Goal: Task Accomplishment & Management: Use online tool/utility

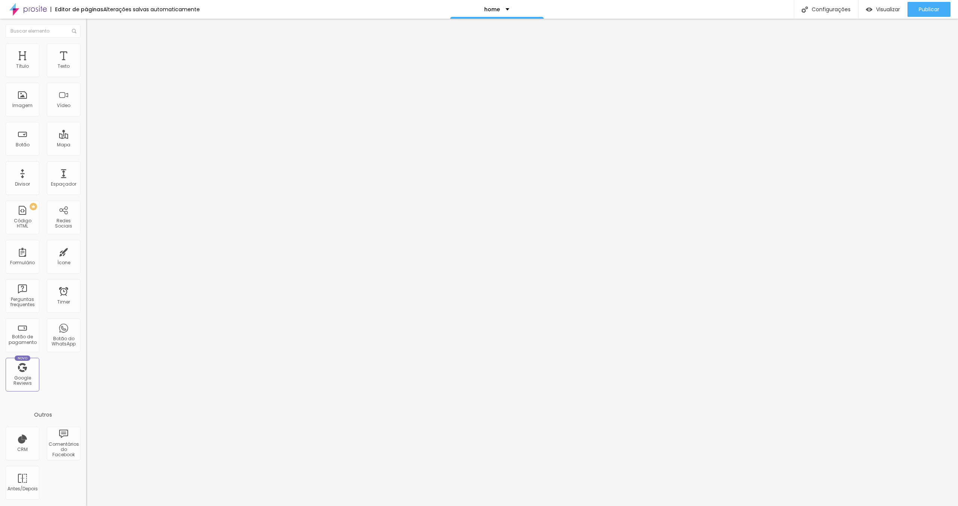
click at [33, 9] on img at bounding box center [27, 9] width 37 height 19
click at [824, 6] on div "Configurações" at bounding box center [825, 9] width 64 height 19
click at [612, 505] on div at bounding box center [479, 513] width 958 height 7
click at [820, 5] on div "Configurações" at bounding box center [825, 9] width 64 height 19
click at [611, 505] on div at bounding box center [479, 513] width 958 height 7
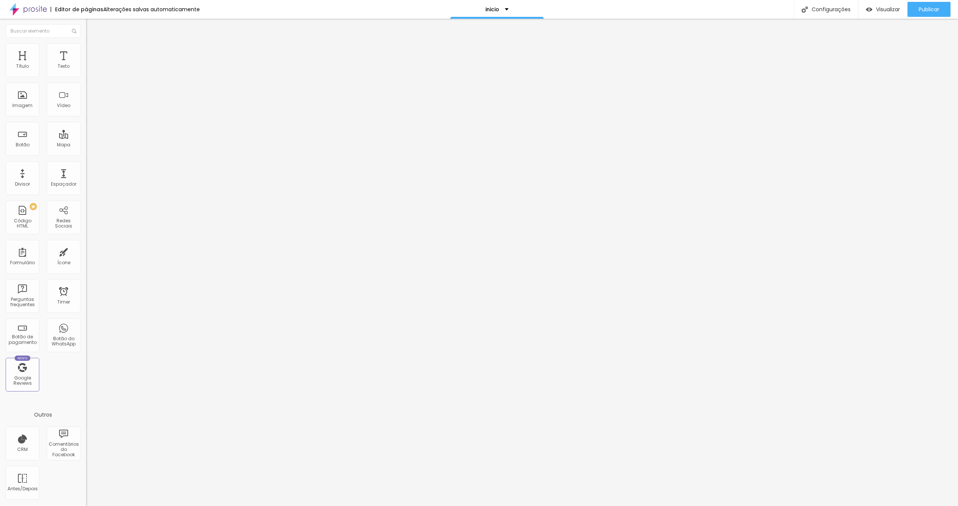
click at [86, 51] on img at bounding box center [89, 54] width 7 height 7
click at [924, 9] on span "Publicar" at bounding box center [928, 9] width 21 height 6
click at [86, 68] on span "Encaixotado" at bounding box center [100, 65] width 29 height 6
click at [86, 80] on span "Completo" at bounding box center [97, 76] width 23 height 6
click at [86, 73] on span "Encaixotado" at bounding box center [100, 69] width 29 height 6
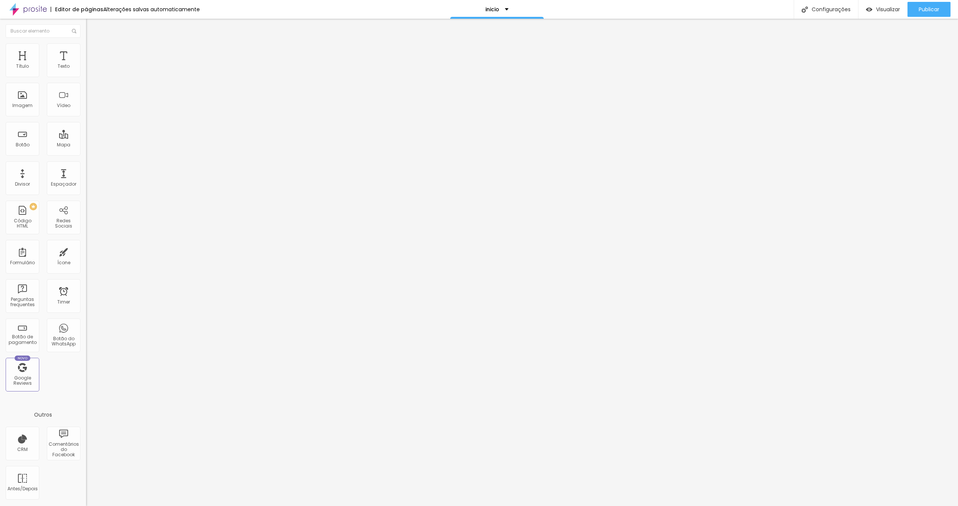
click at [86, 79] on div "Completo" at bounding box center [129, 76] width 86 height 4
click at [86, 73] on span "Encaixotado" at bounding box center [100, 69] width 29 height 6
click at [93, 51] on span "Estilo" at bounding box center [99, 48] width 12 height 6
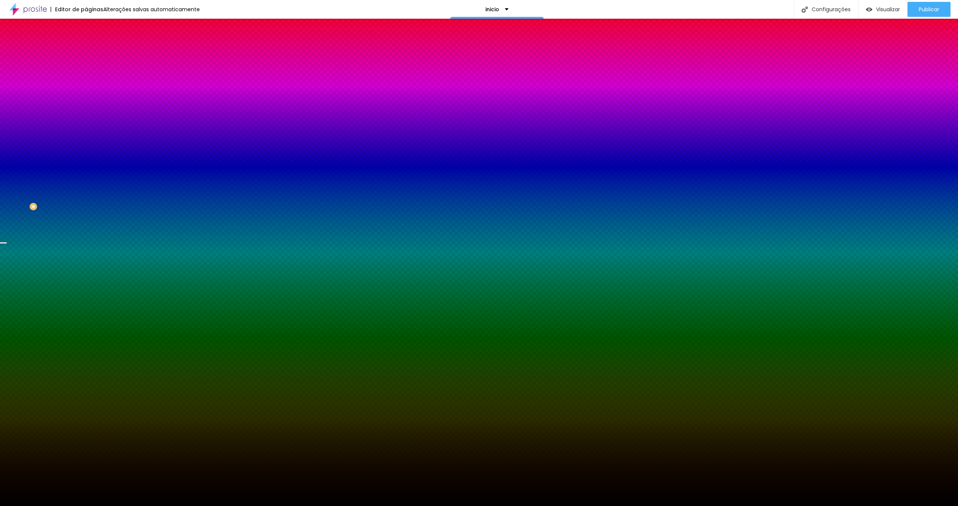
click at [86, 78] on span "Parallax" at bounding box center [95, 74] width 18 height 6
click at [86, 82] on span "Nenhum" at bounding box center [95, 79] width 19 height 6
click at [86, 78] on span "Nenhum" at bounding box center [95, 74] width 19 height 6
click at [86, 89] on div "Parallax" at bounding box center [129, 86] width 86 height 4
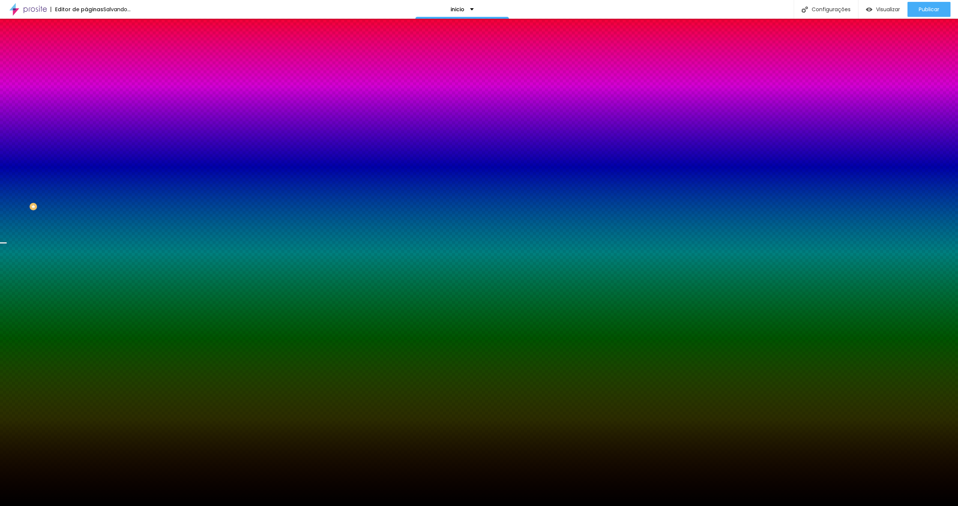
click at [86, 51] on li "Avançado" at bounding box center [129, 54] width 86 height 7
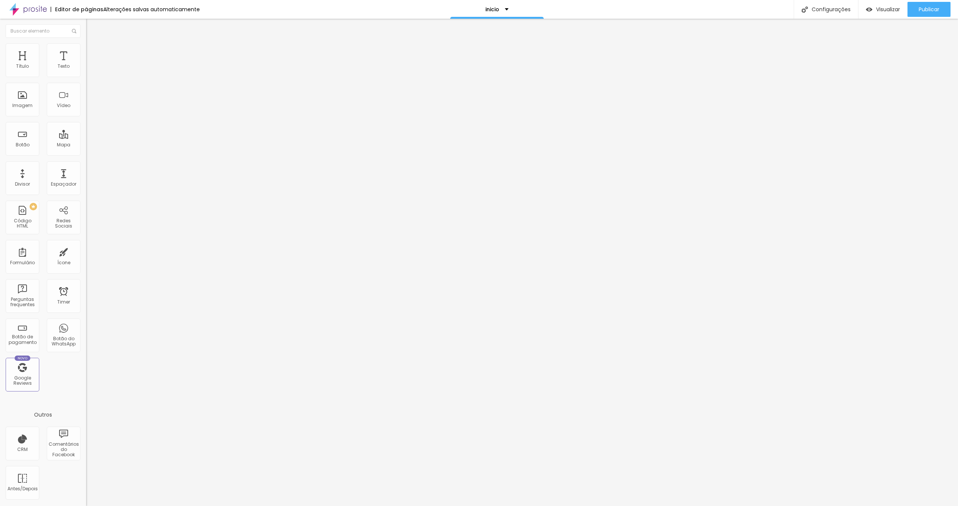
click at [92, 28] on div "Editar Seção" at bounding box center [114, 27] width 44 height 6
click at [30, 214] on div "PREMIUM Código HTML" at bounding box center [23, 218] width 34 height 34
click at [93, 51] on span "Estilo" at bounding box center [99, 48] width 12 height 6
click at [86, 48] on li "Estilo" at bounding box center [129, 46] width 86 height 7
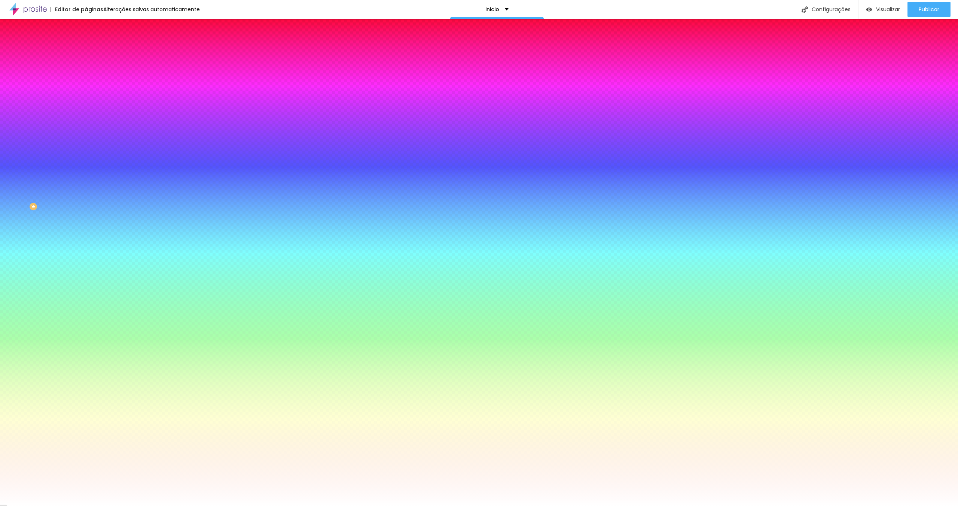
paste input "EFEEEB"
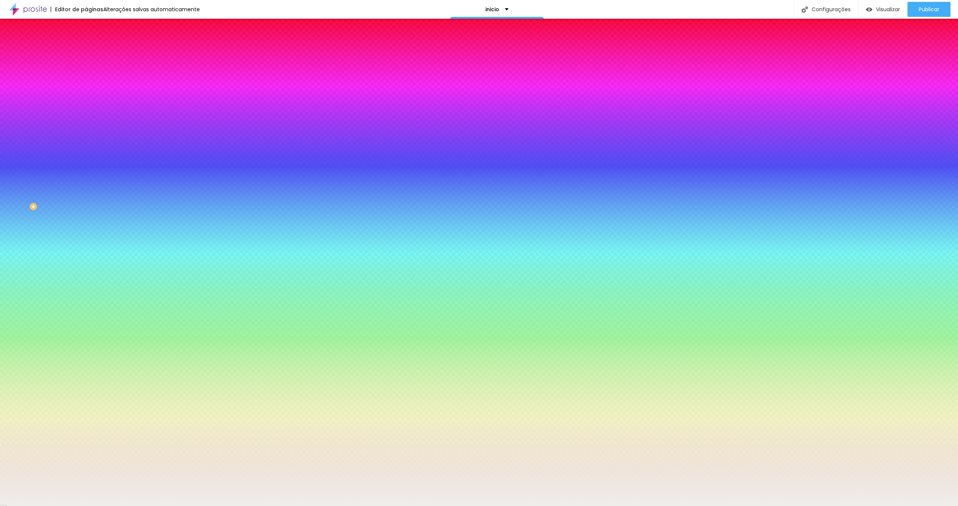
type input "#EFEEEB"
click at [86, 51] on li "Avançado" at bounding box center [129, 54] width 86 height 7
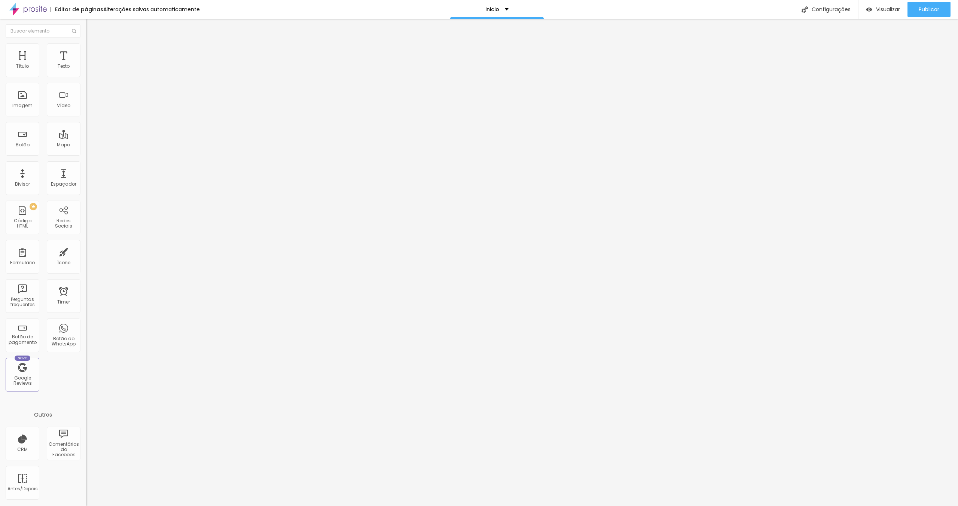
drag, startPoint x: 15, startPoint y: 88, endPoint x: 0, endPoint y: 85, distance: 15.3
click at [86, 251] on input "range" at bounding box center [110, 254] width 48 height 6
click at [86, 43] on li "Conteúdo" at bounding box center [129, 39] width 86 height 7
click at [93, 51] on span "Avançado" at bounding box center [105, 48] width 25 height 6
type input "29"
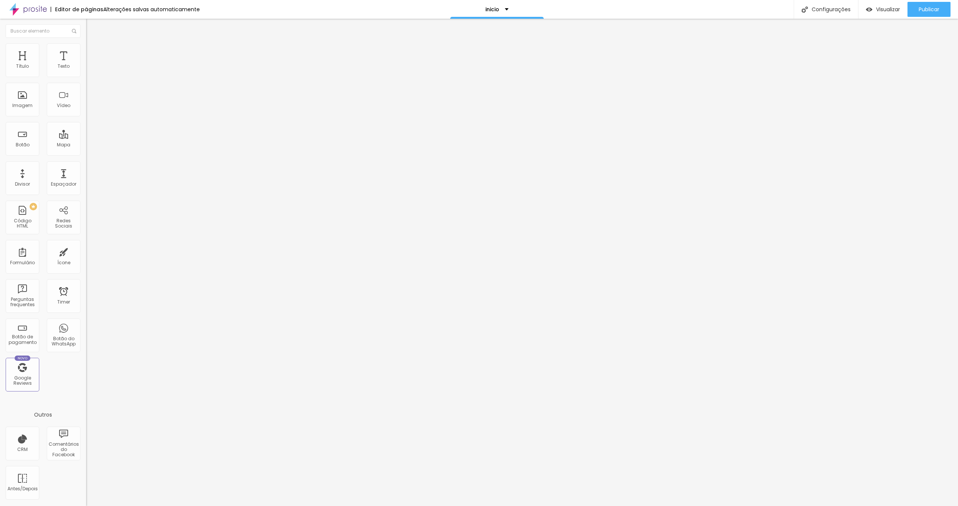
type input "29"
type input "28"
type input "27"
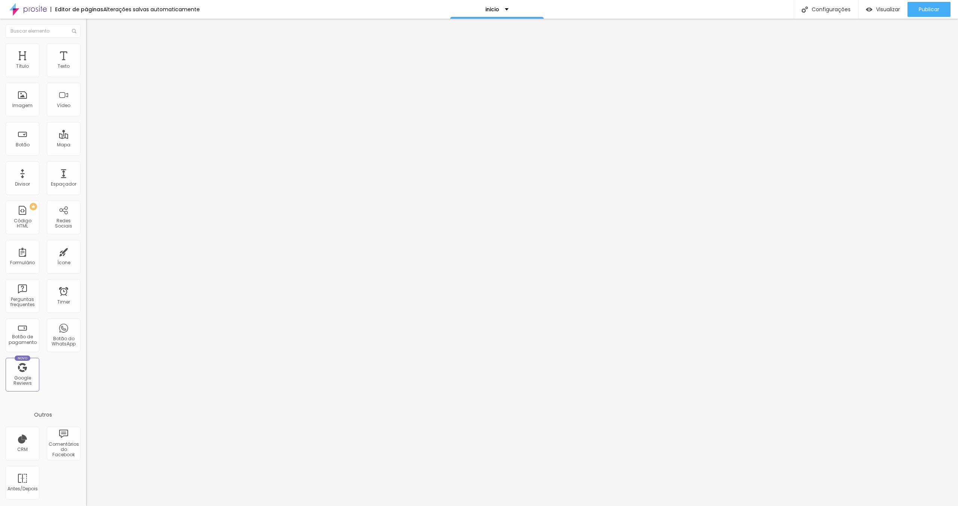
type input "26"
type input "25"
type input "24"
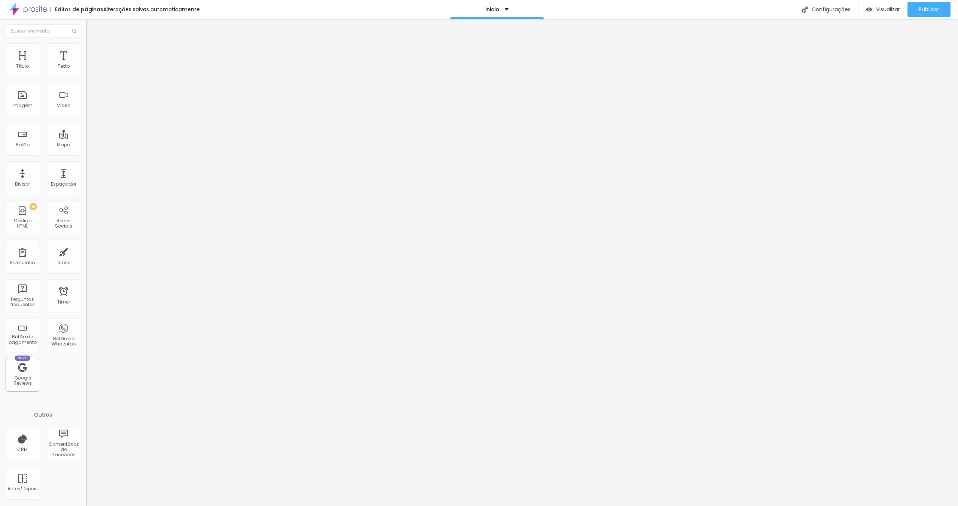
type input "24"
type input "23"
type input "21"
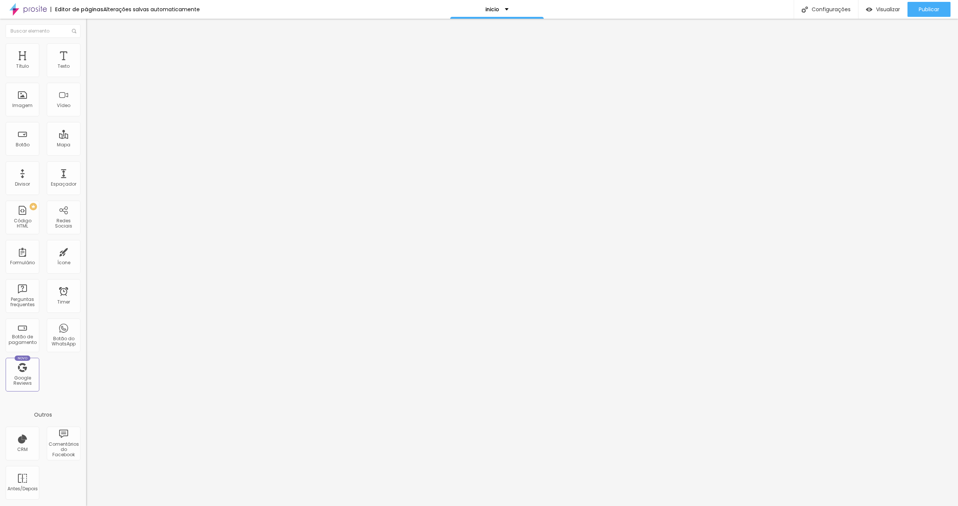
type input "19"
type input "17"
type input "15"
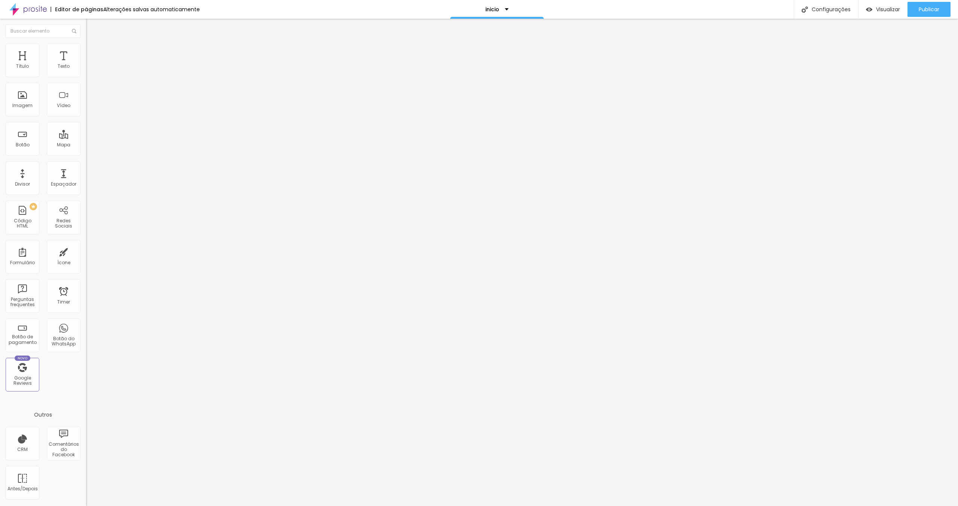
type input "15"
type input "14"
type input "15"
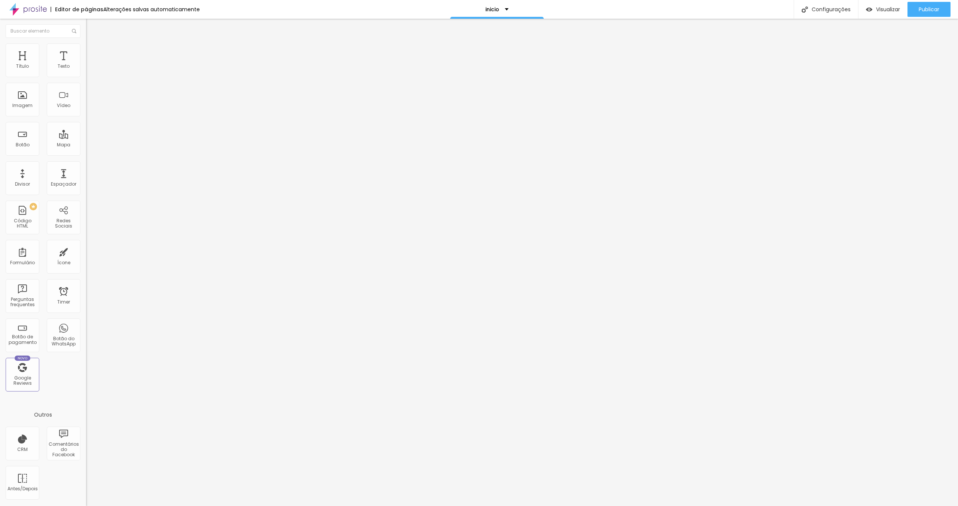
type input "16"
type input "17"
type input "18"
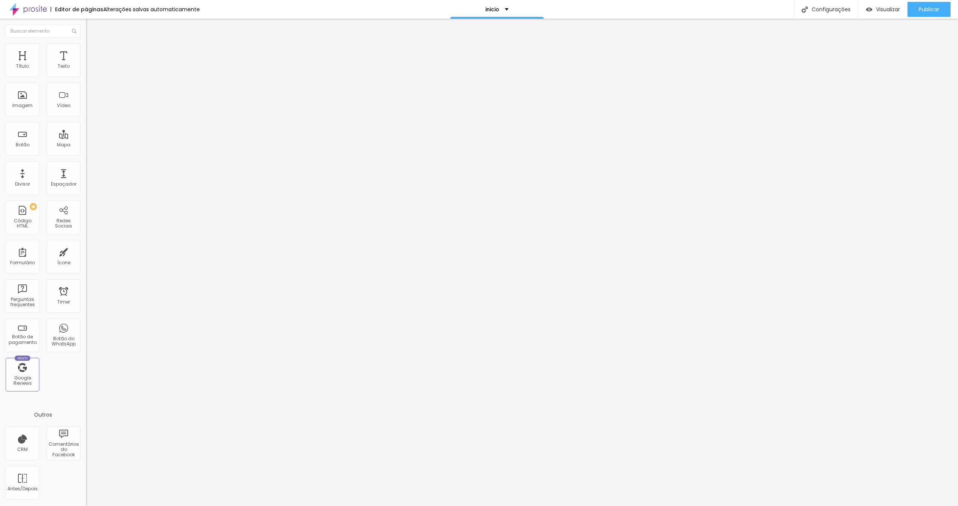
type input "18"
type input "19"
type input "20"
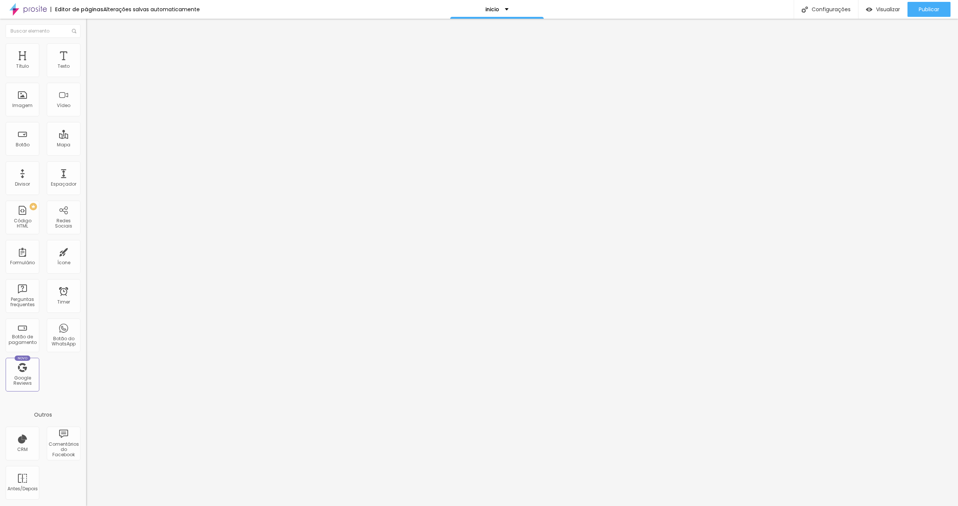
type input "21"
type input "20"
type input "18"
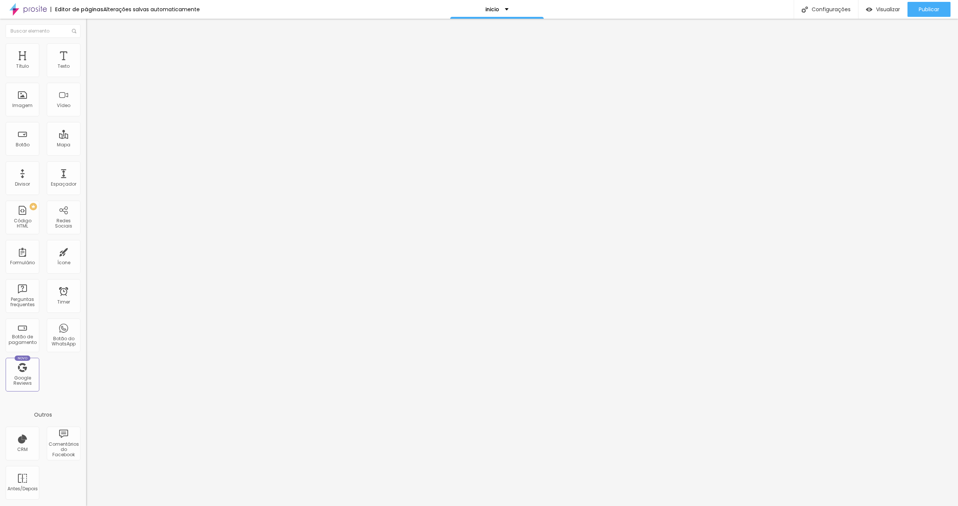
type input "18"
type input "17"
type input "16"
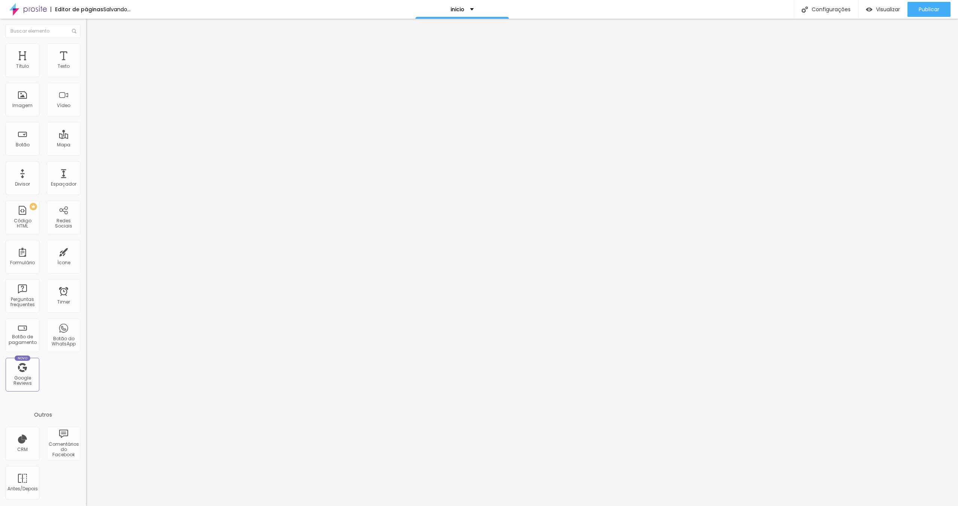
type input "17"
type input "18"
type input "19"
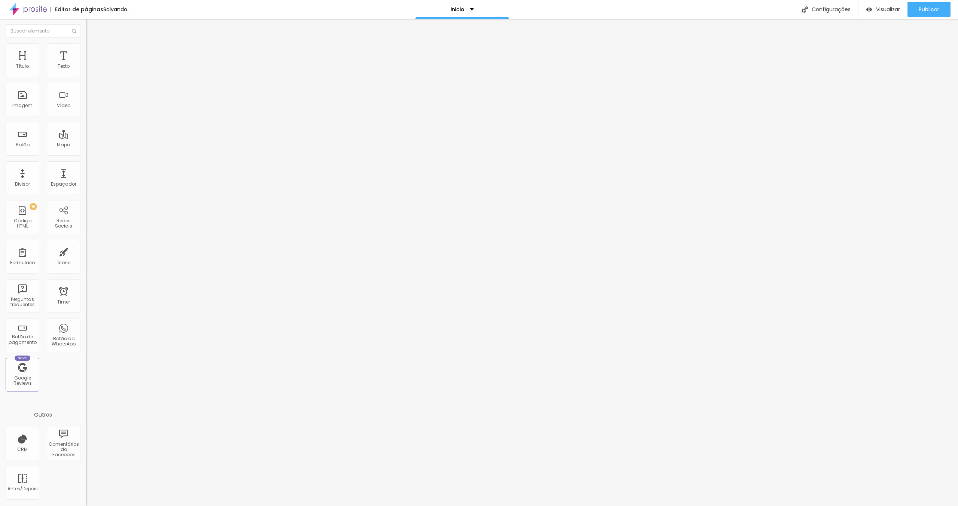
type input "19"
type input "20"
type input "21"
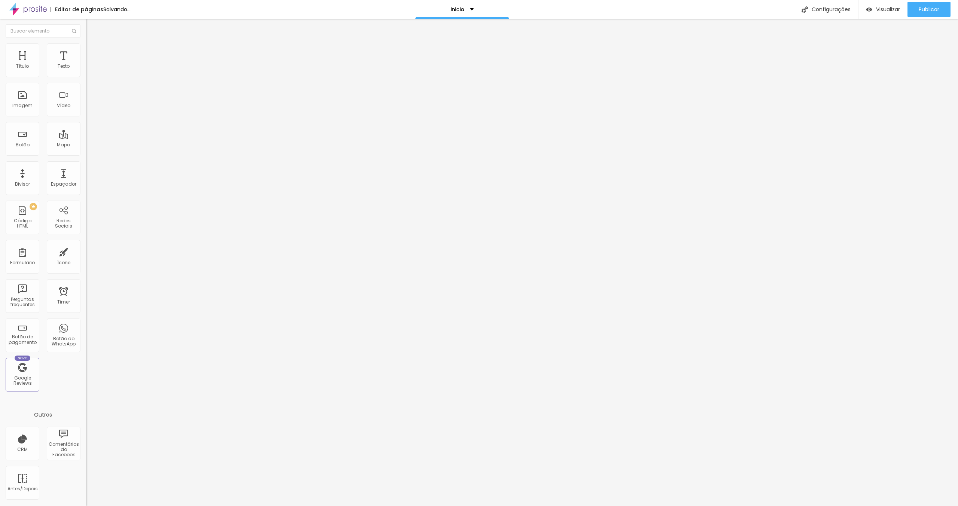
type input "21"
click at [86, 138] on input "range" at bounding box center [110, 141] width 48 height 6
click at [86, 26] on button "Editar Título" at bounding box center [129, 27] width 86 height 17
click at [92, 28] on div "Editar Título" at bounding box center [113, 27] width 43 height 6
click at [92, 26] on div "Editar Título" at bounding box center [113, 27] width 43 height 6
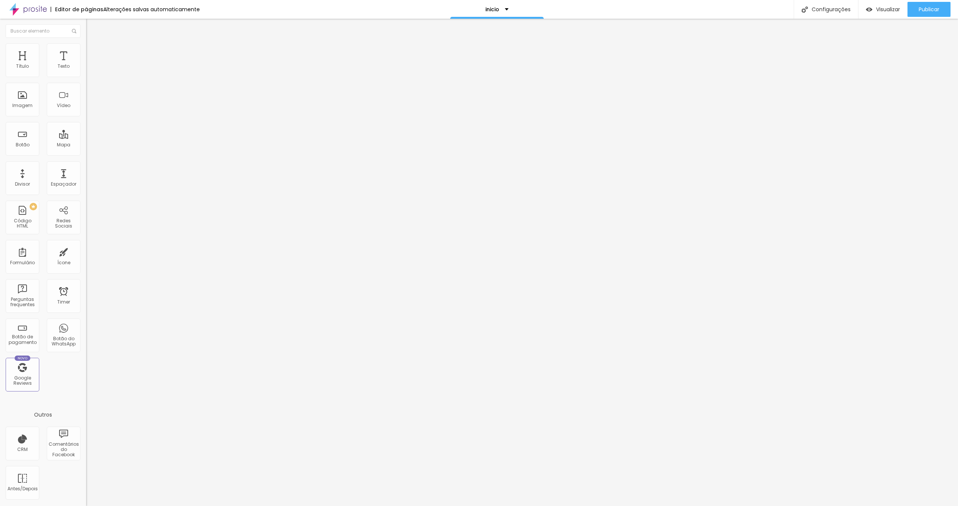
click at [33, 10] on img at bounding box center [27, 9] width 37 height 19
click at [86, 107] on div at bounding box center [129, 94] width 86 height 58
paste textarea
click at [86, 103] on div at bounding box center [129, 94] width 86 height 58
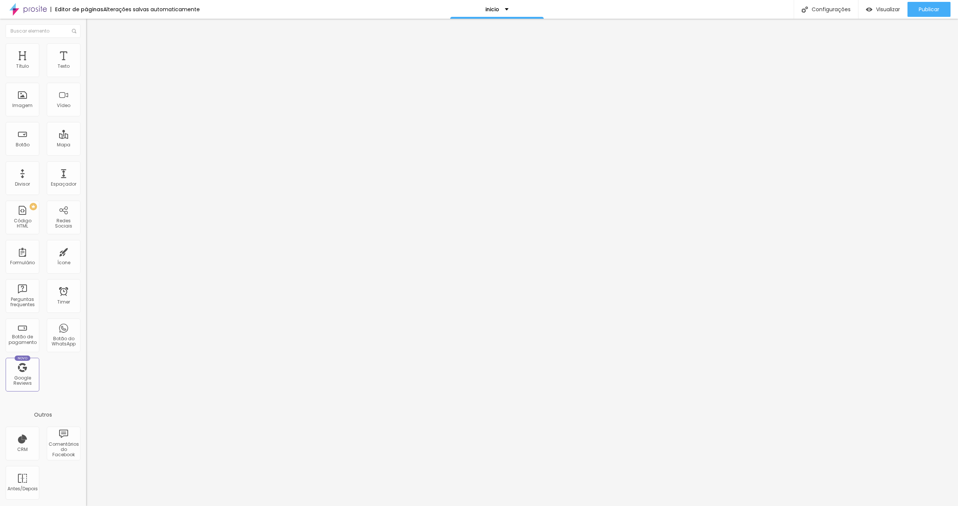
scroll to position [0, 20]
click at [86, 46] on li "Avançado" at bounding box center [129, 46] width 86 height 7
click at [93, 44] on span "Conteúdo" at bounding box center [104, 41] width 23 height 6
click at [92, 30] on div "Editar Código HTML" at bounding box center [122, 27] width 61 height 6
